Goal: Task Accomplishment & Management: Manage account settings

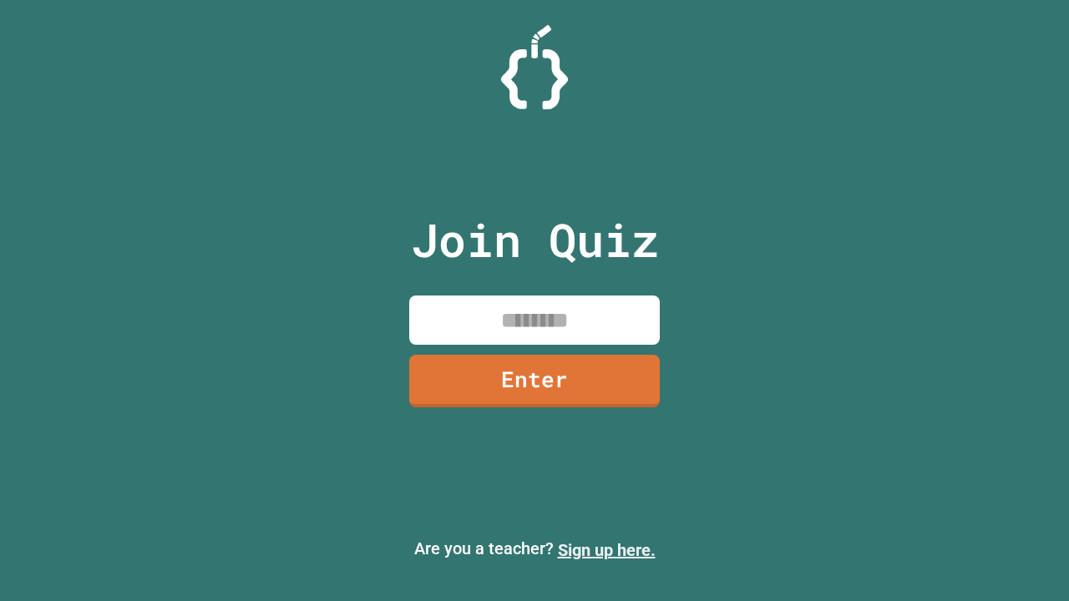
click at [606, 550] on link "Sign up here." at bounding box center [607, 550] width 98 height 20
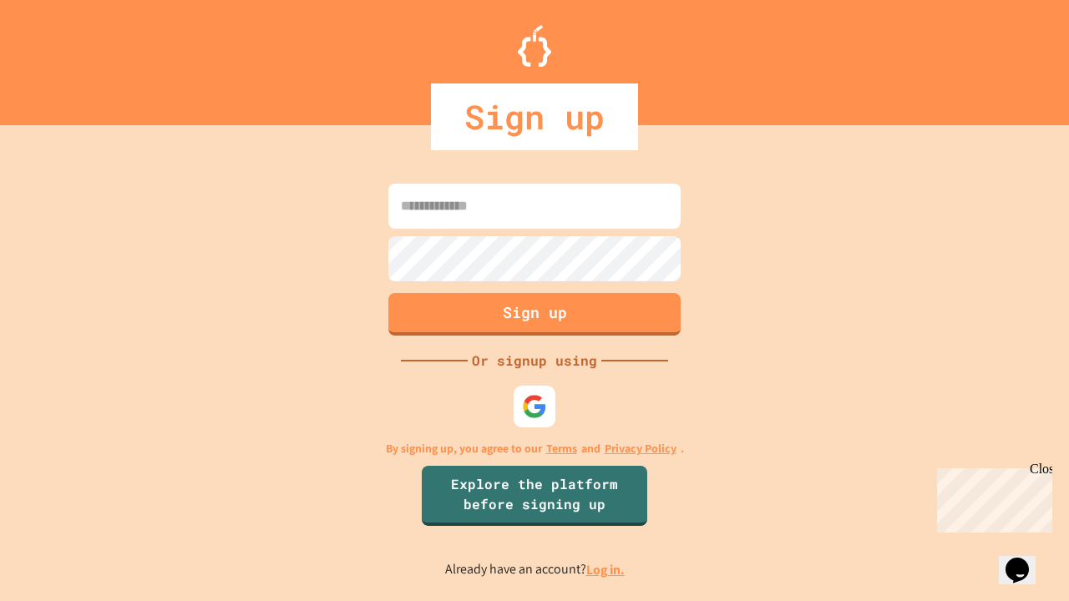
click at [606, 570] on link "Log in." at bounding box center [605, 570] width 38 height 18
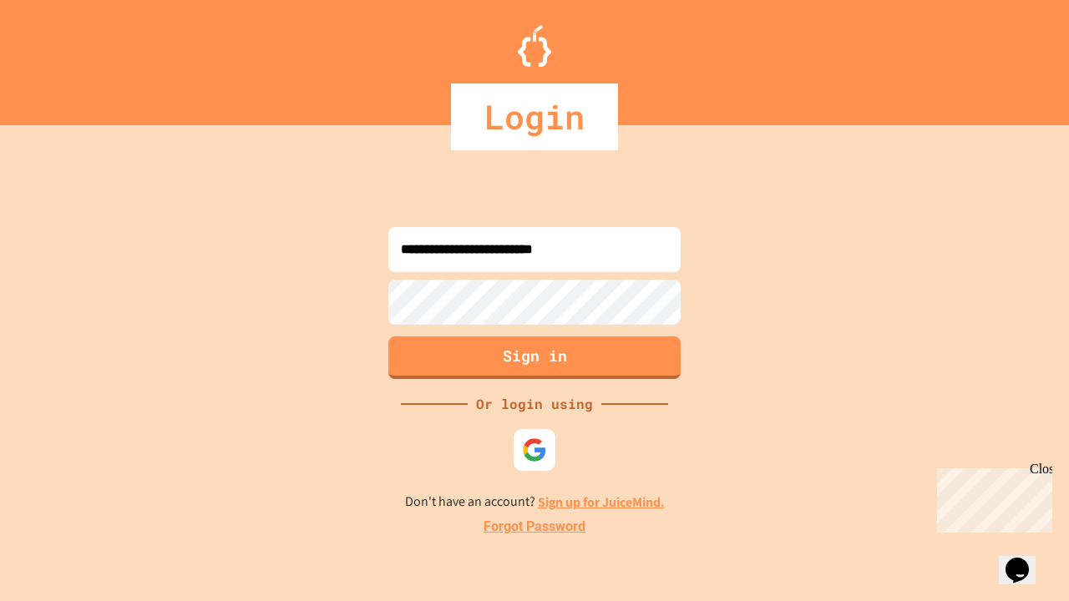
type input "**********"
